Goal: Book appointment/travel/reservation

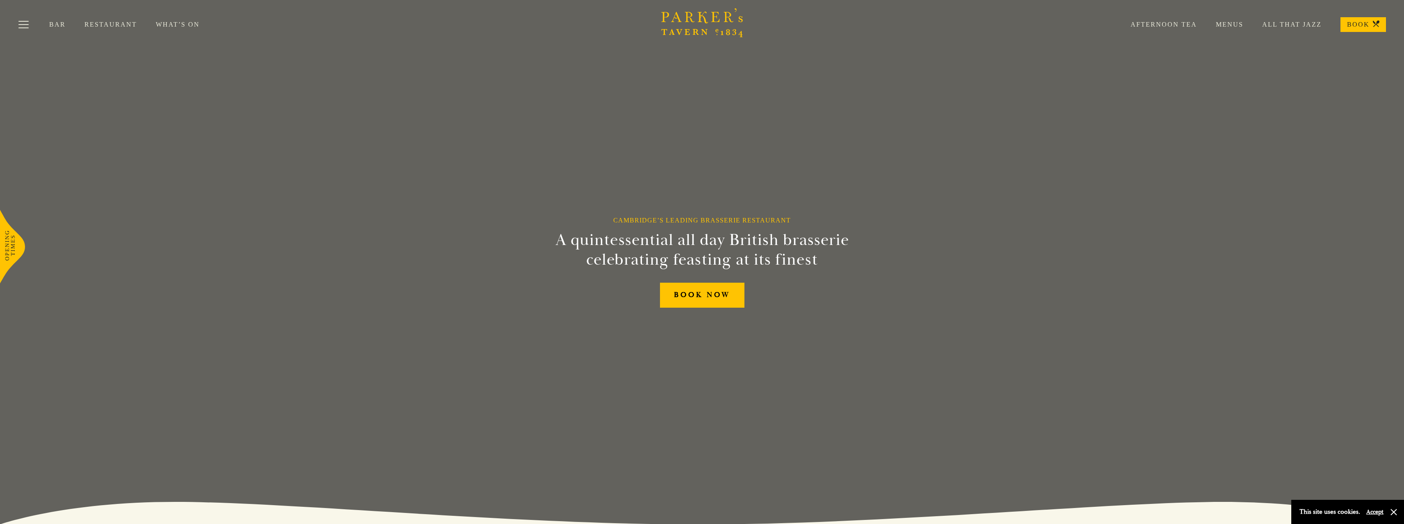
click at [1178, 20] on div "Afternoon Tea Menus All That Jazz BOOK" at bounding box center [1249, 24] width 274 height 15
click at [1175, 25] on link "Afternoon Tea" at bounding box center [1154, 24] width 85 height 8
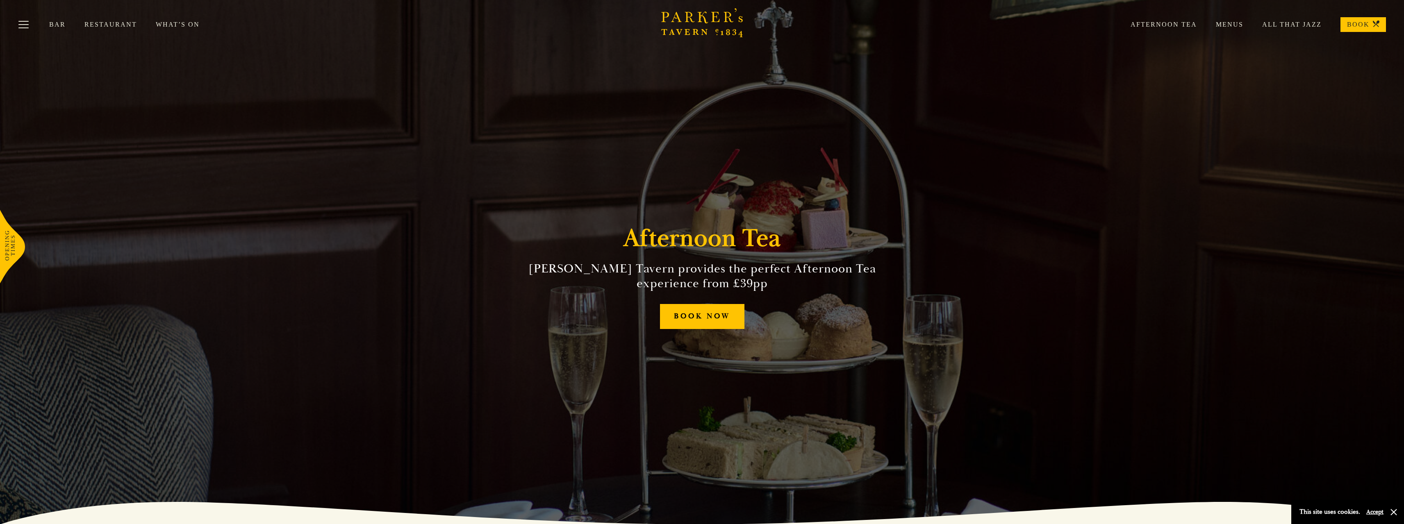
click at [701, 300] on div "Afternoon [PERSON_NAME] Tavern provides the perfect Afternoon Tea experience fr…" at bounding box center [702, 262] width 492 height 524
click at [709, 318] on link "BOOK NOW" at bounding box center [702, 316] width 84 height 25
